Goal: Transaction & Acquisition: Purchase product/service

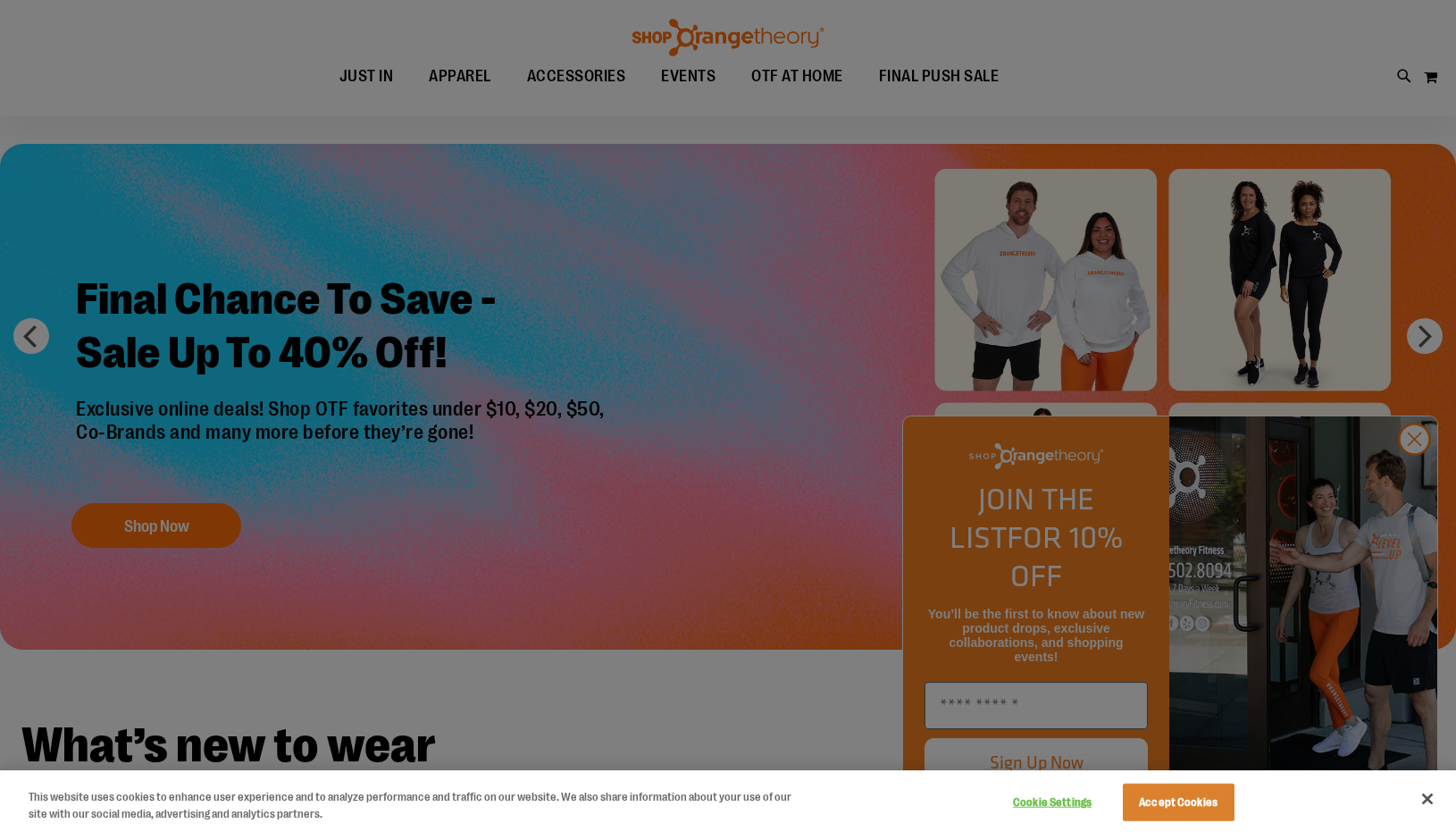
scroll to position [58, 0]
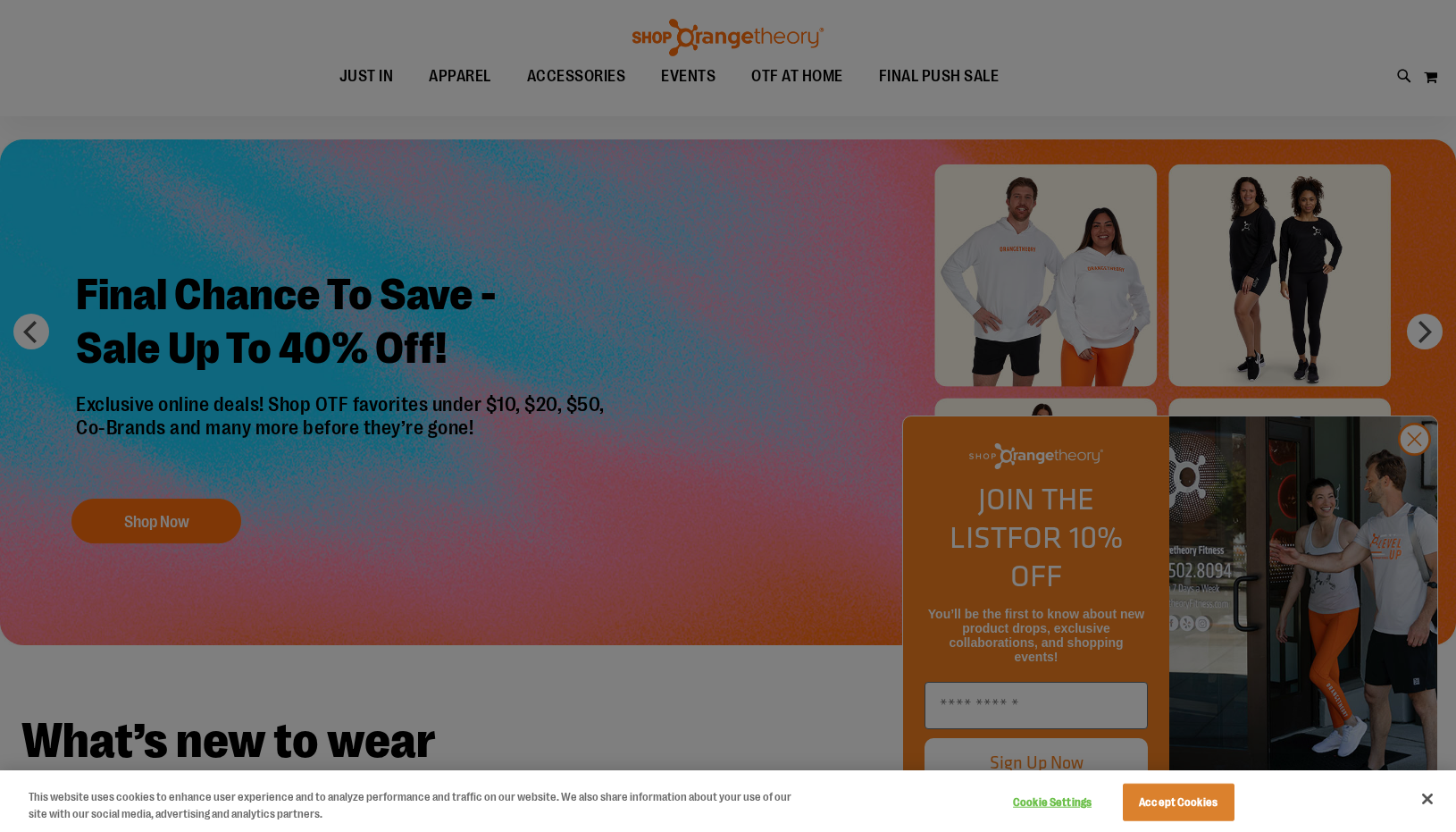
click at [1411, 477] on div at bounding box center [728, 416] width 1456 height 832
click at [1405, 472] on div at bounding box center [728, 416] width 1456 height 832
click at [1427, 477] on div at bounding box center [728, 416] width 1456 height 832
click at [671, 251] on div at bounding box center [728, 416] width 1456 height 832
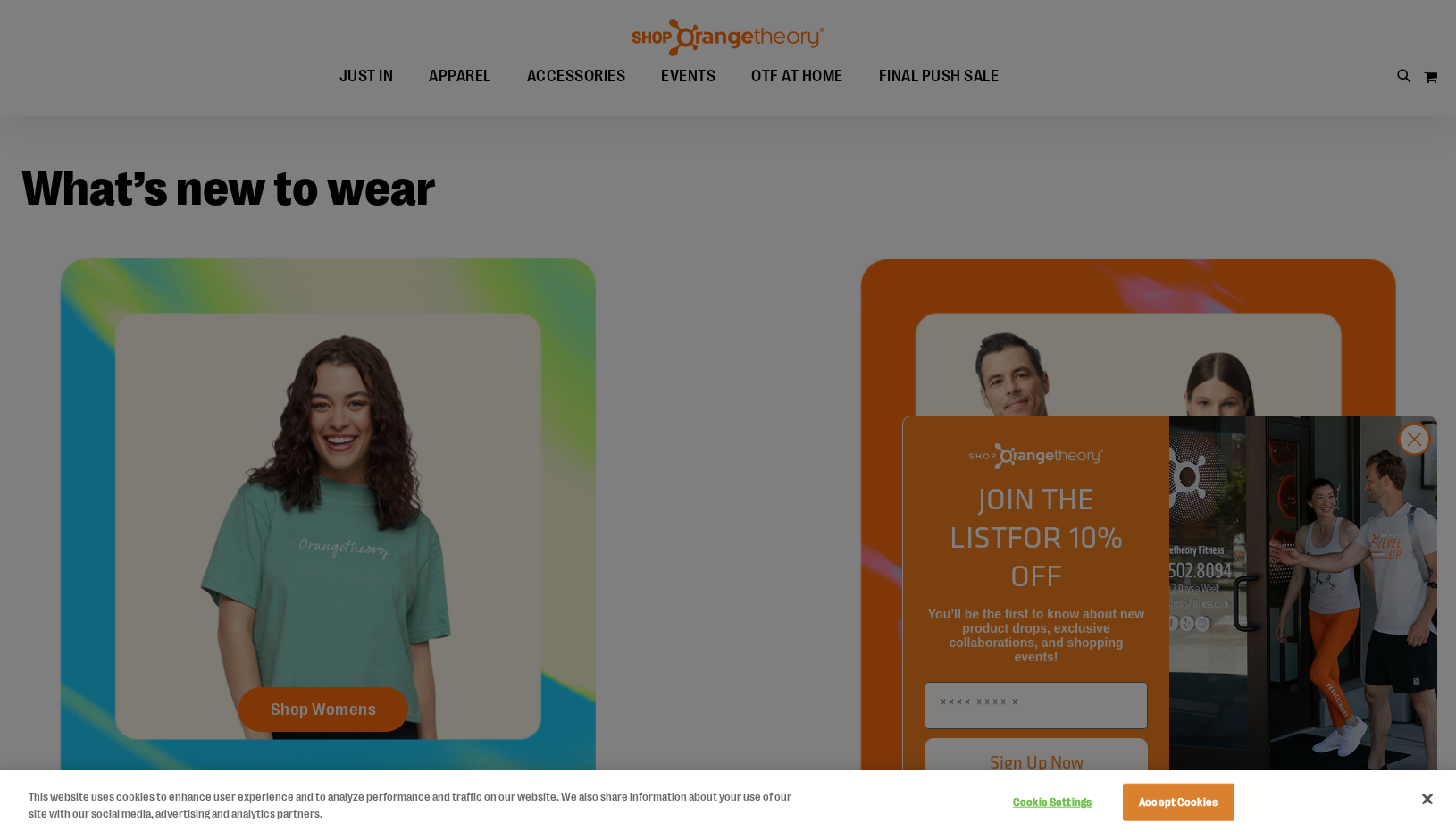
scroll to position [0, 0]
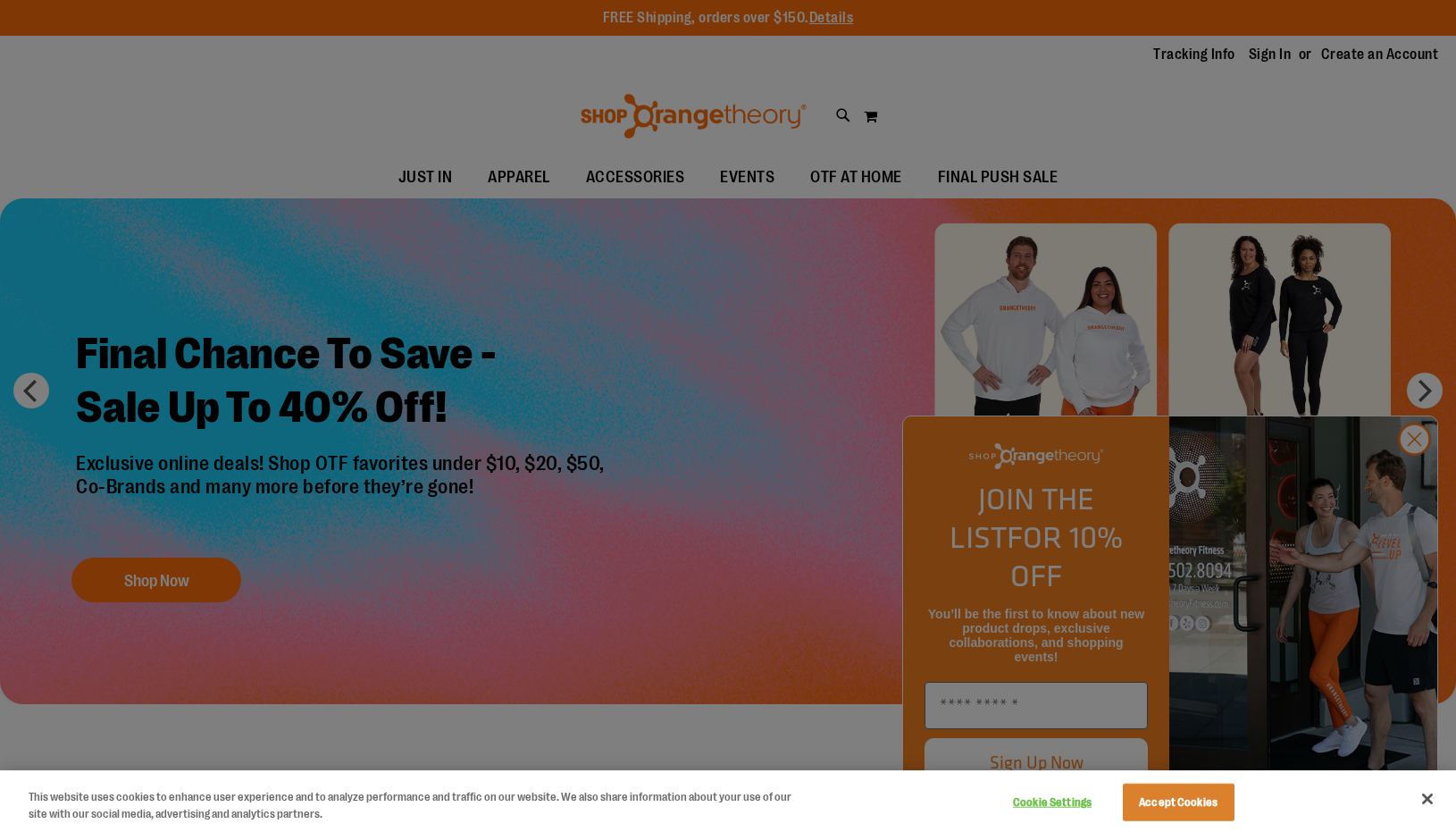
click at [667, 179] on div at bounding box center [728, 416] width 1456 height 832
click at [479, 299] on div at bounding box center [728, 416] width 1456 height 832
click at [1410, 494] on div at bounding box center [728, 416] width 1456 height 832
click at [1411, 479] on div at bounding box center [728, 416] width 1456 height 832
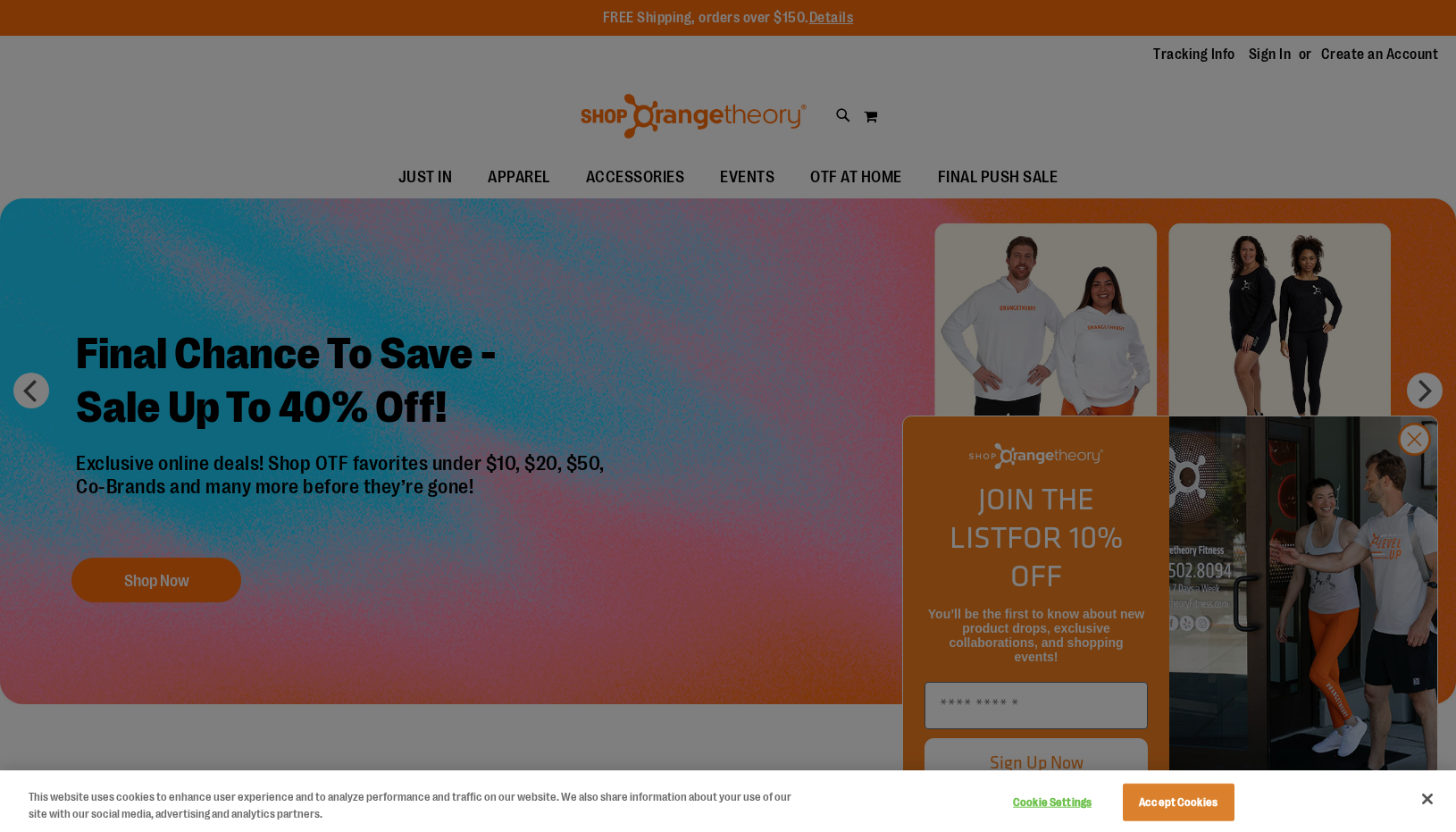
click at [1410, 477] on div at bounding box center [728, 416] width 1456 height 832
click at [889, 143] on div at bounding box center [728, 416] width 1456 height 832
click at [887, 143] on div at bounding box center [728, 416] width 1456 height 832
click at [1427, 794] on button "Close" at bounding box center [1427, 799] width 39 height 39
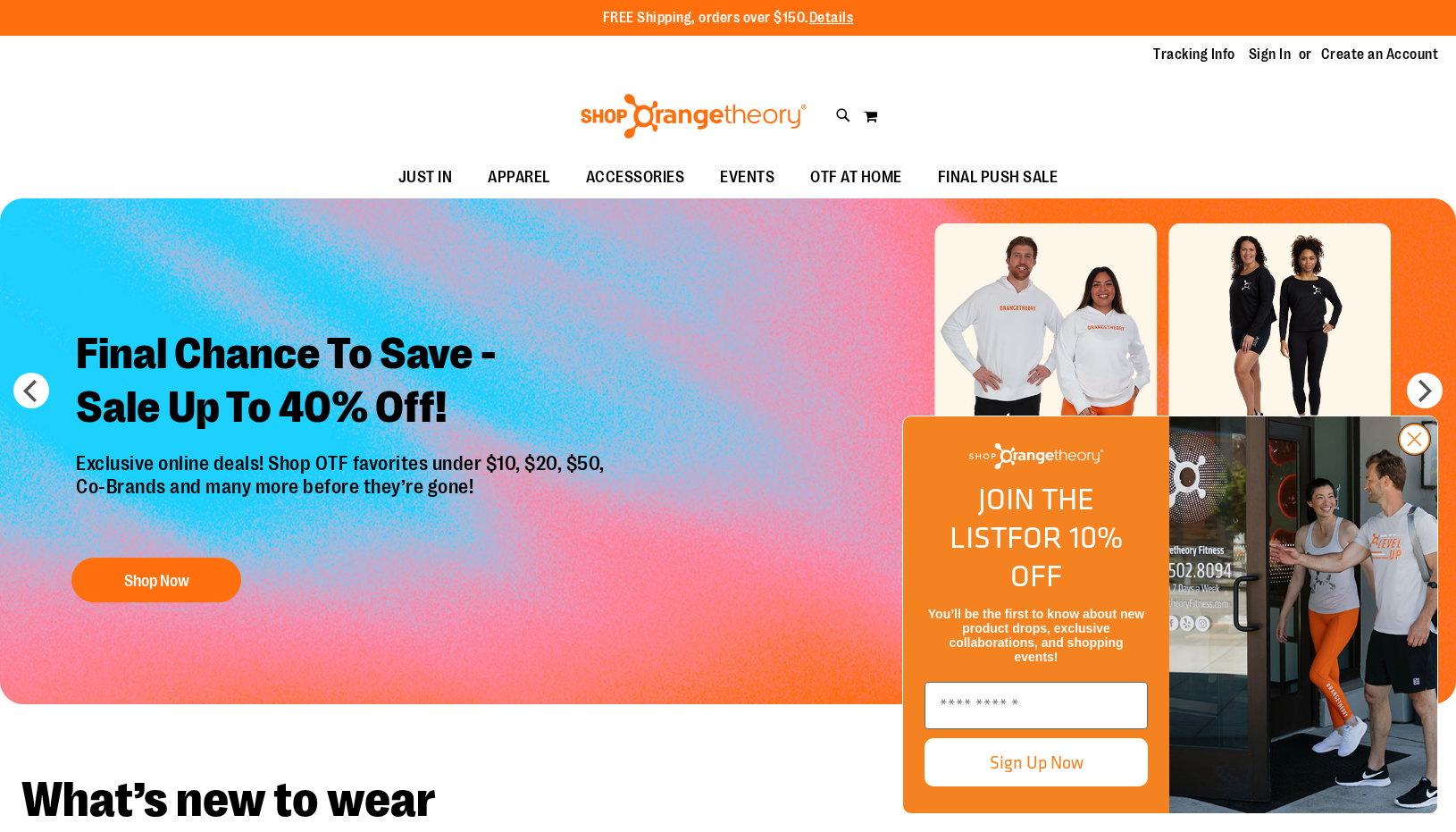
click at [1414, 454] on circle "Close dialog" at bounding box center [1414, 438] width 30 height 30
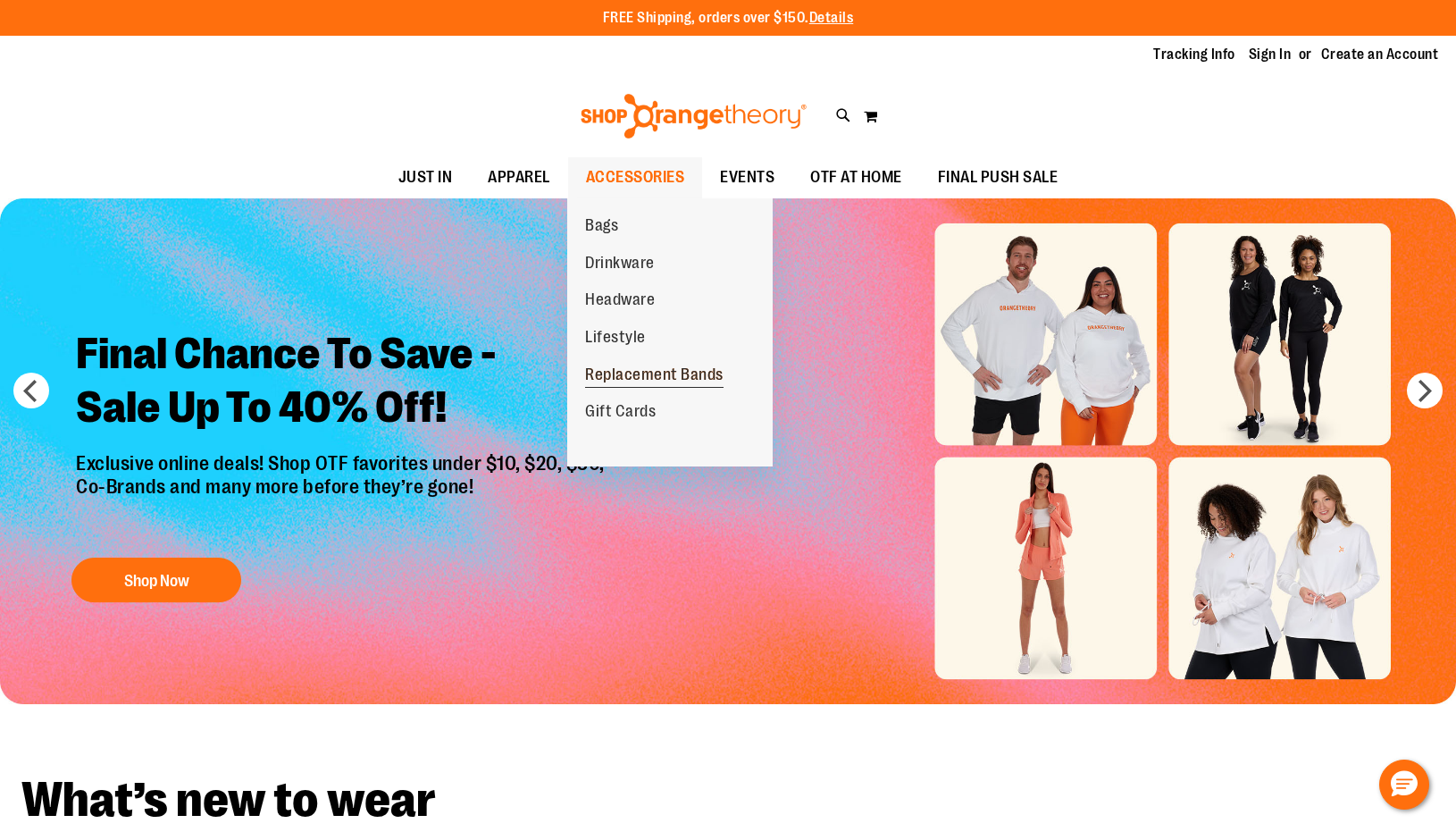
click at [682, 382] on span "Replacement Bands" at bounding box center [654, 376] width 138 height 22
